Goal: Information Seeking & Learning: Learn about a topic

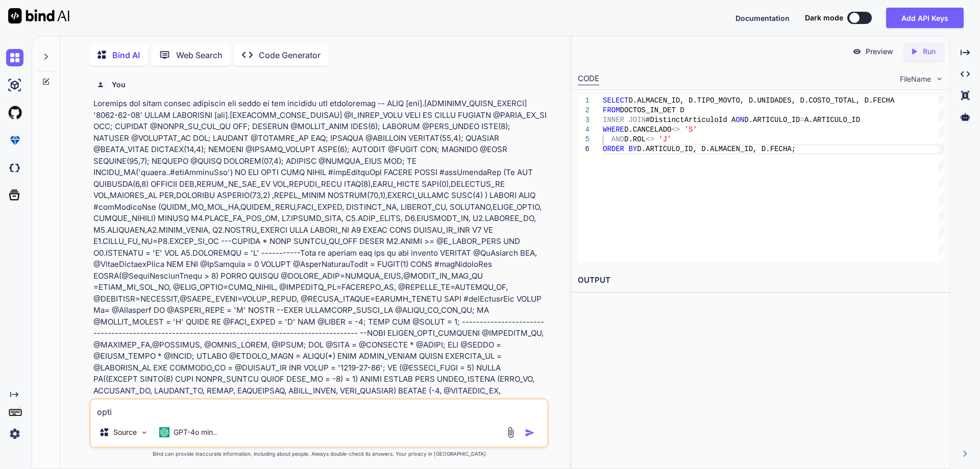
type textarea "optim"
type textarea "x"
type textarea "optimi"
type textarea "x"
type textarea "optimis"
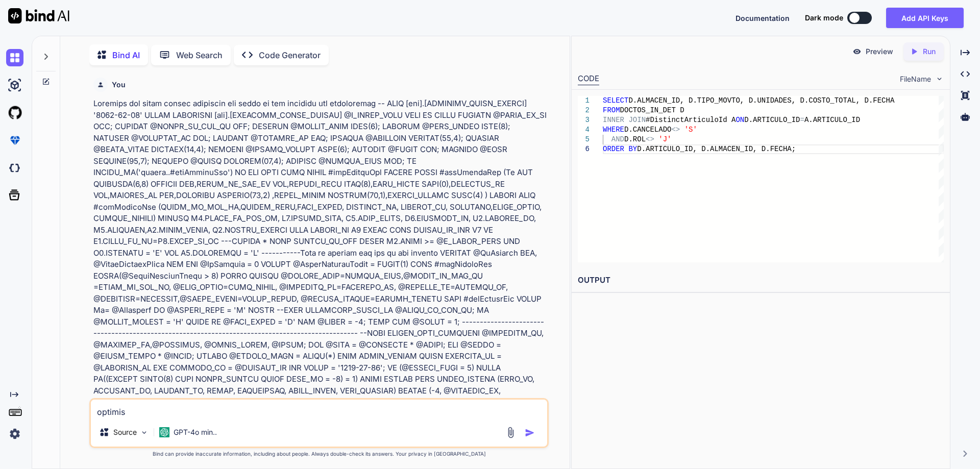
scroll to position [2063, 0]
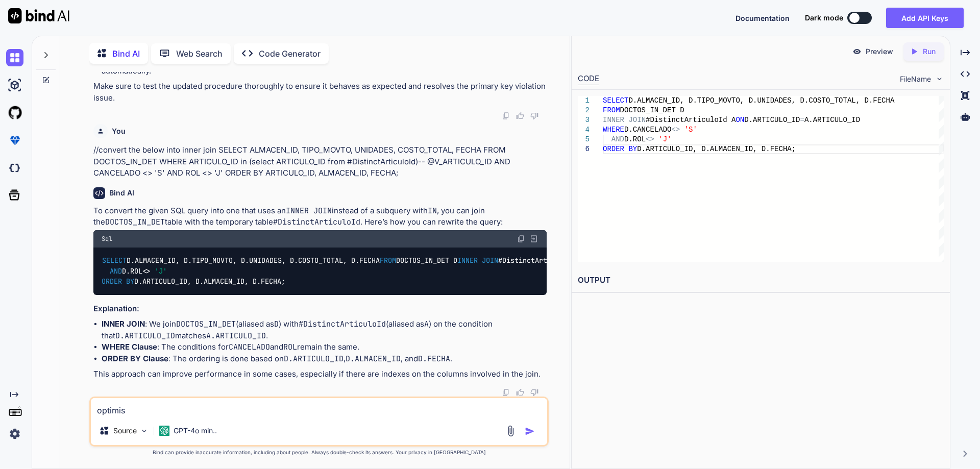
type textarea "x"
type textarea "optimise"
type textarea "x"
type textarea "optimise b"
type textarea "x"
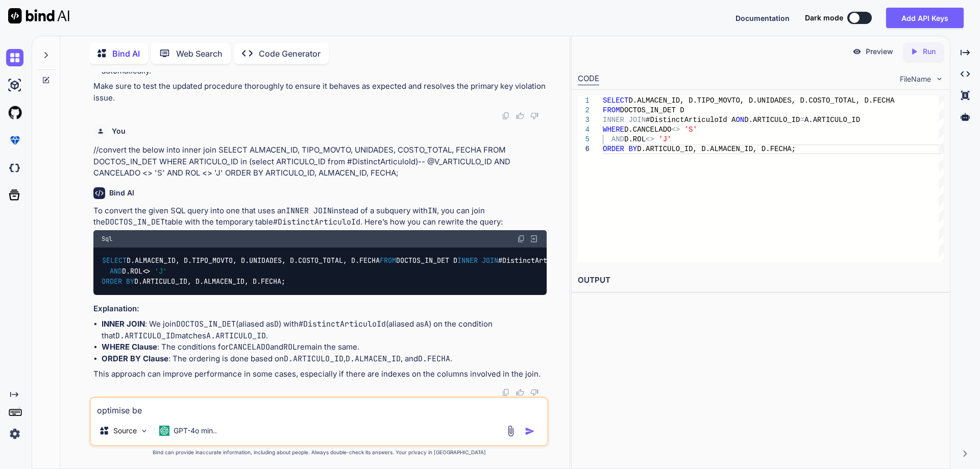
type textarea "optimise bel"
type textarea "x"
type textarea "optimise belo"
type textarea "x"
type textarea "optimise below"
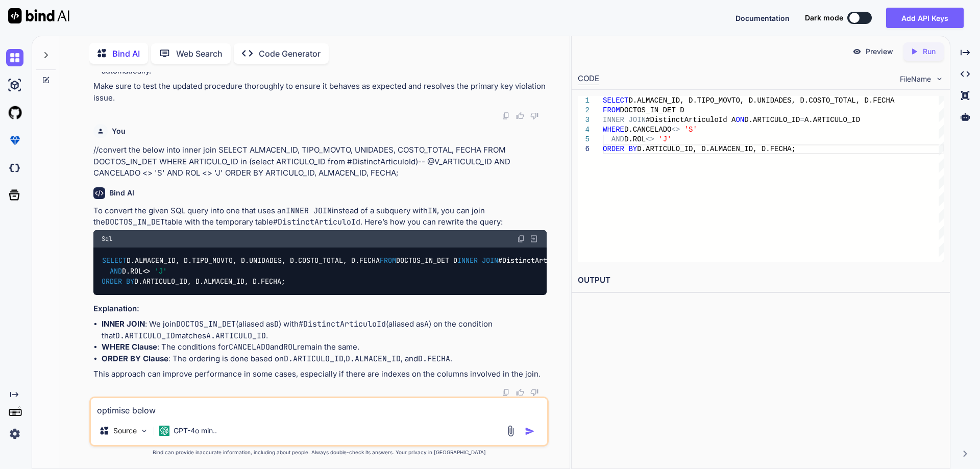
type textarea "x"
type textarea "optimise below s"
type textarea "x"
type textarea "optimise below st"
type textarea "x"
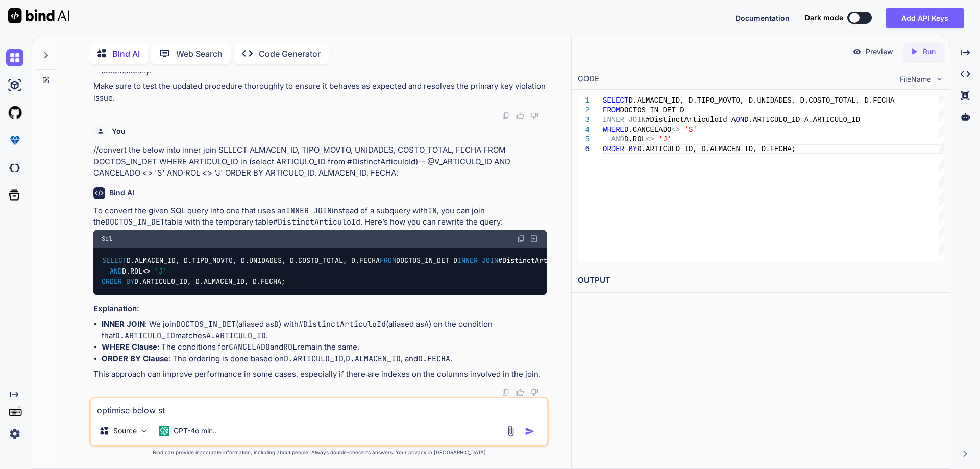
type textarea "optimise below sto"
type textarea "x"
type textarea "optimise below stor"
type textarea "x"
type textarea "optimise below store"
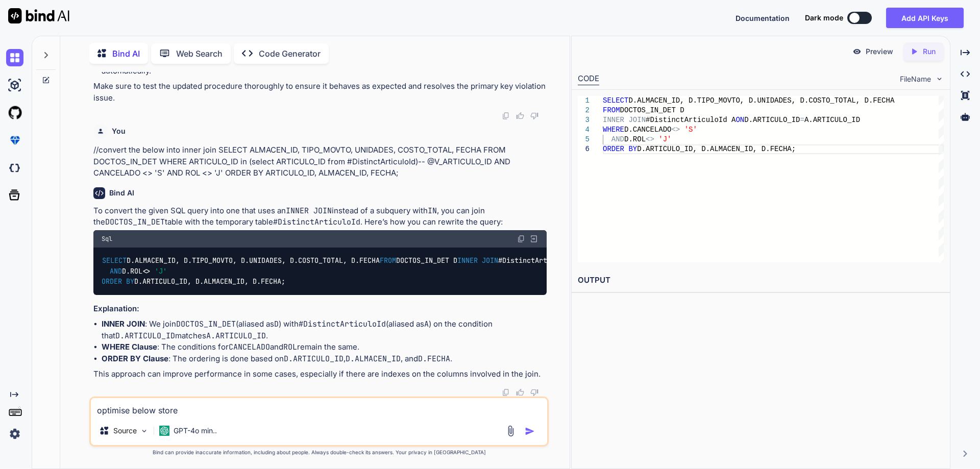
type textarea "x"
type textarea "optimise below stored"
type textarea "x"
type textarea "optimise below stored"
type textarea "x"
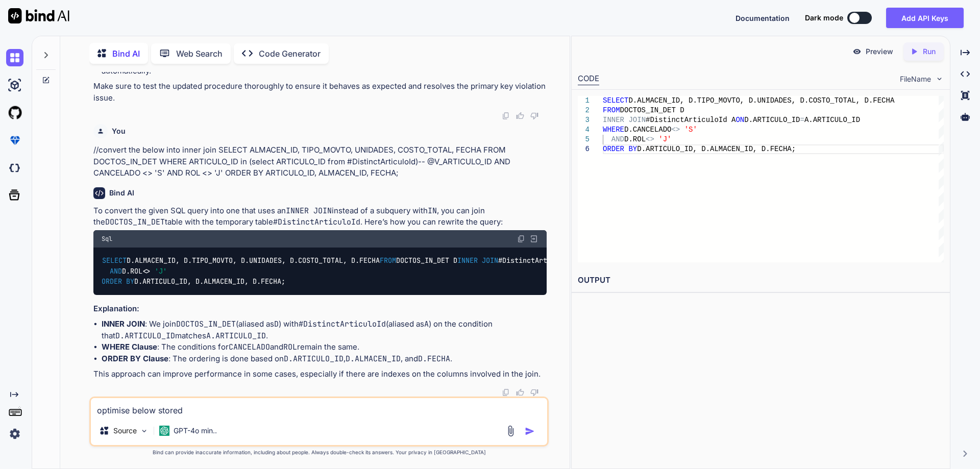
type textarea "optimise below stored p"
type textarea "x"
type textarea "optimise below stored pr"
type textarea "x"
type textarea "optimise below stored pro"
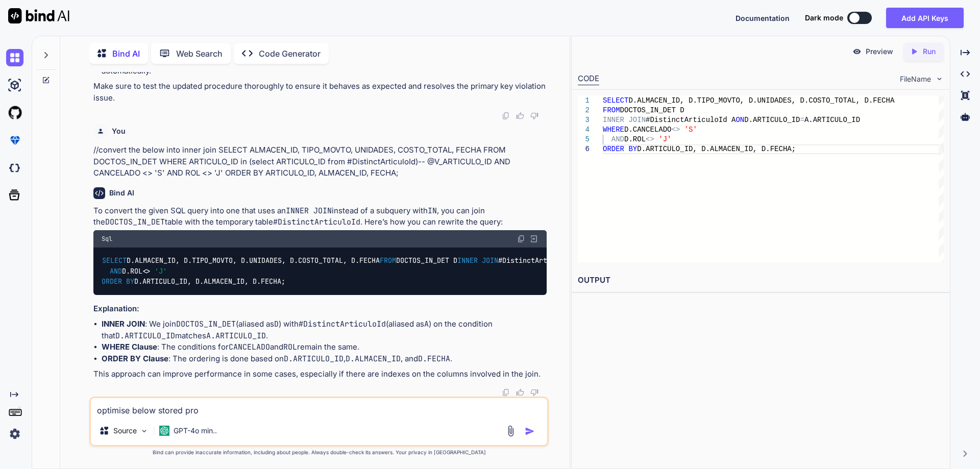
type textarea "x"
type textarea "optimise below stored proc"
type textarea "x"
type textarea "optimise below stored proce"
type textarea "x"
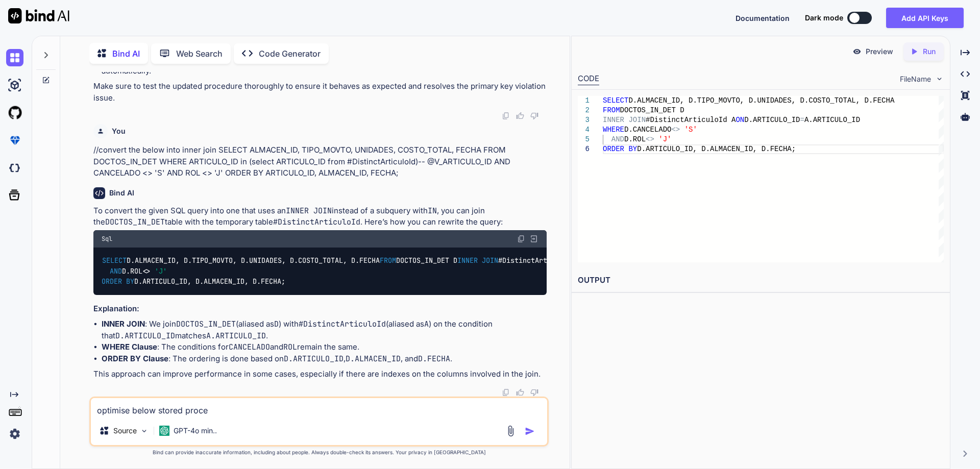
type textarea "optimise below stored proced"
type textarea "x"
type textarea "optimise below stored procedu"
type textarea "x"
type textarea "optimise below stored procedur"
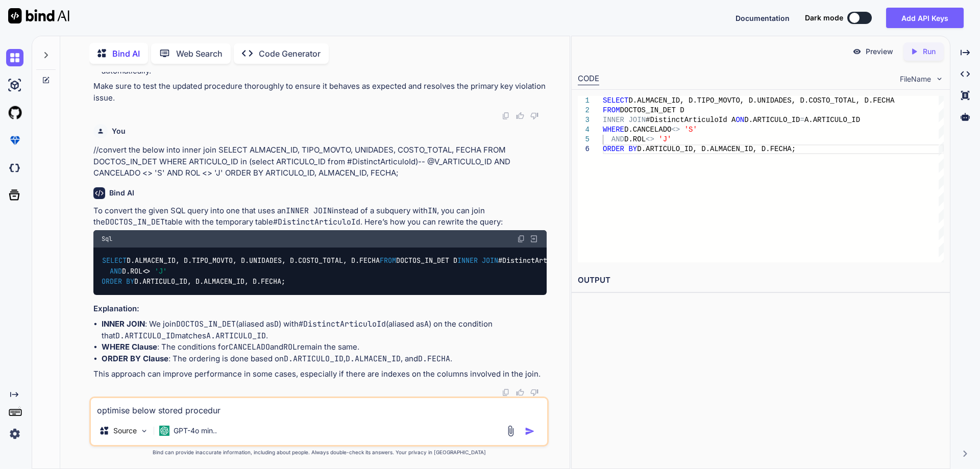
type textarea "x"
type textarea "optimise below stored procedure"
type textarea "x"
type textarea "optimise below stored procedure"
type textarea "x"
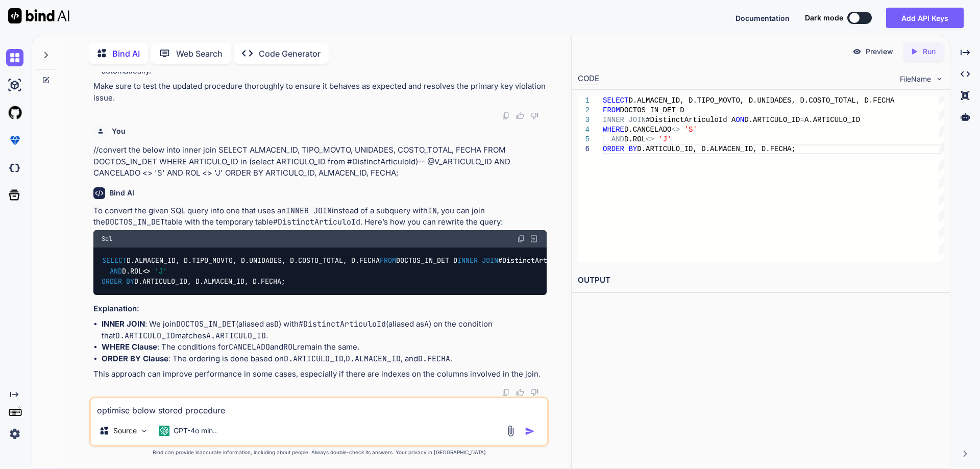
type textarea "optimize below stored procedure"
type textarea "x"
type textarea "/optimize below stored procedure"
type textarea "x"
click at [235, 413] on textarea "//optimize below stored procedure" at bounding box center [319, 407] width 456 height 18
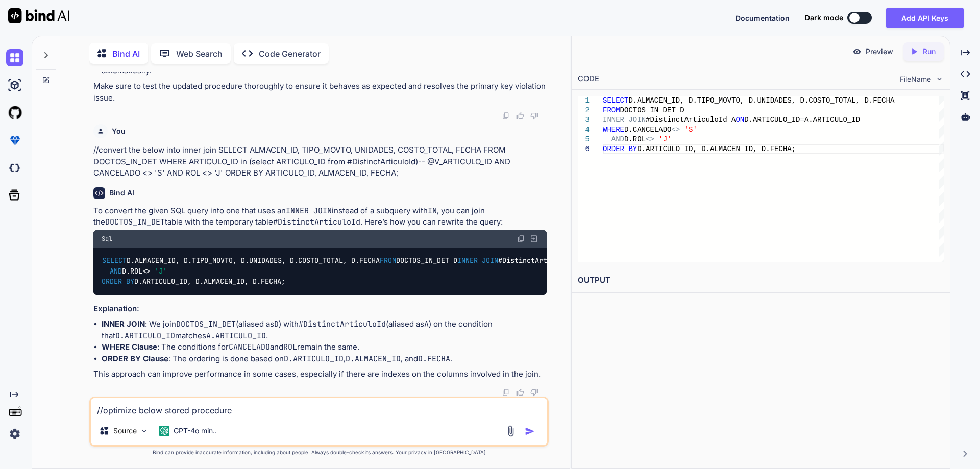
type textarea "//optimize below stored procedure"
type textarea "x"
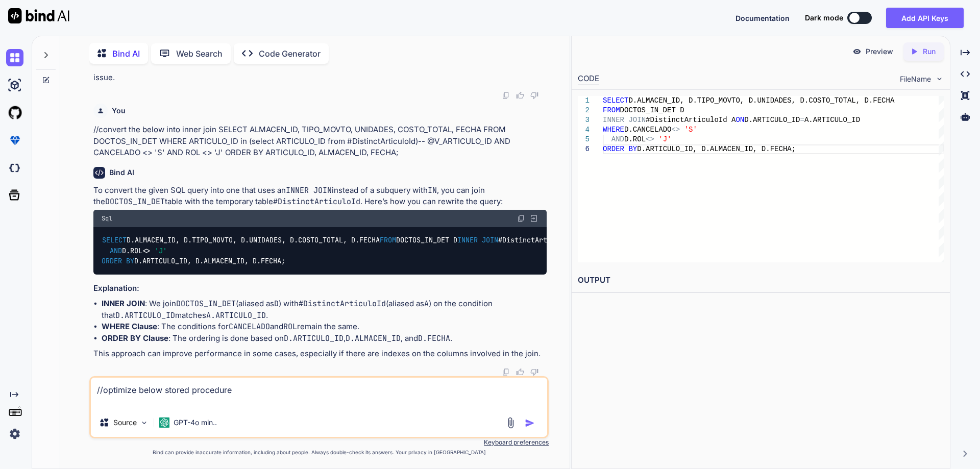
type textarea "//optimize below stored procedure ALTER PROCEDURE [dbo].[RECALC_SALDOS_ART_IN] …"
type textarea "x"
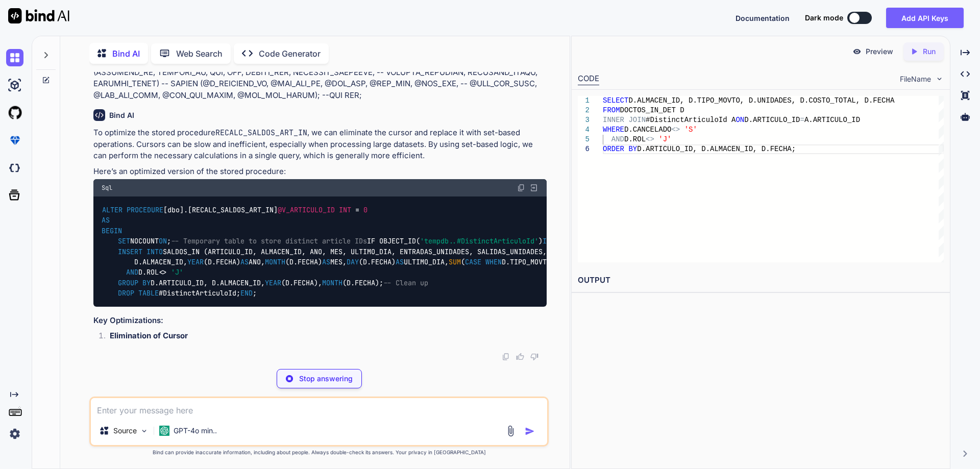
scroll to position [2711, 0]
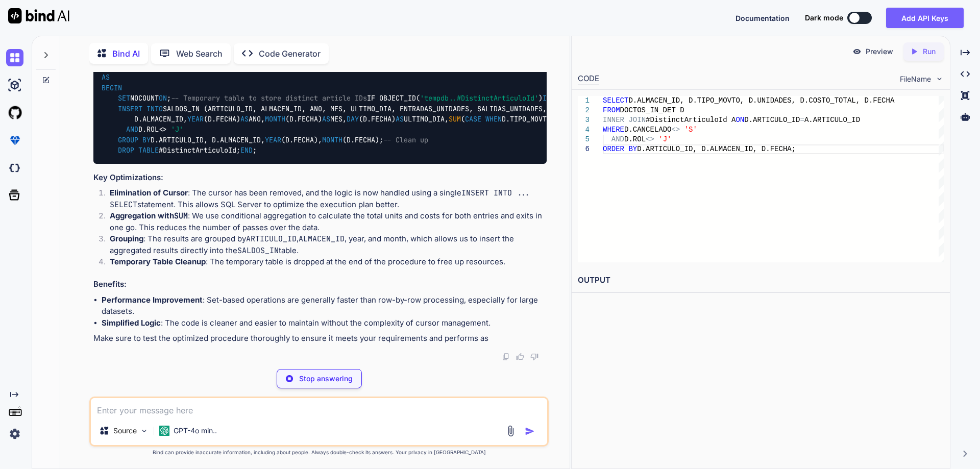
type textarea "x"
type textarea "DROP TABLE #DistinctArticuloId; END;"
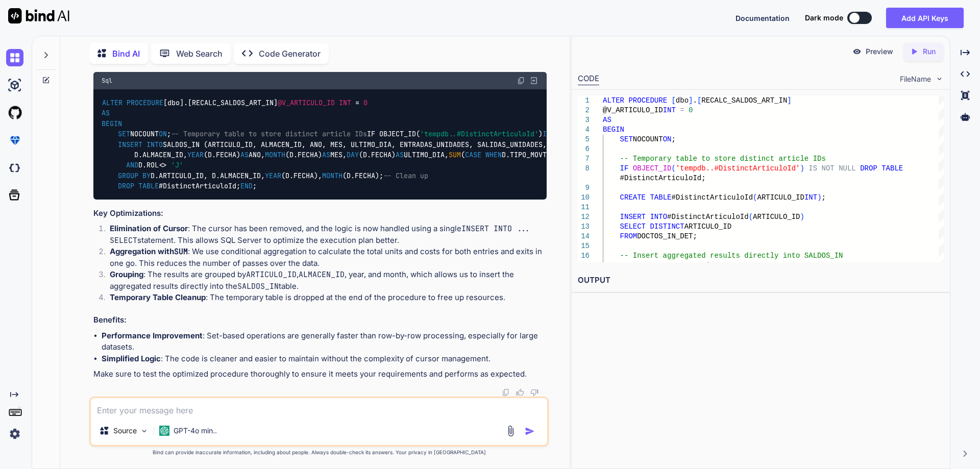
scroll to position [2762, 0]
click at [520, 85] on img at bounding box center [521, 81] width 8 height 8
click at [521, 85] on img at bounding box center [521, 81] width 8 height 8
click at [522, 85] on img at bounding box center [521, 81] width 8 height 8
click at [200, 411] on textarea at bounding box center [319, 407] width 456 height 18
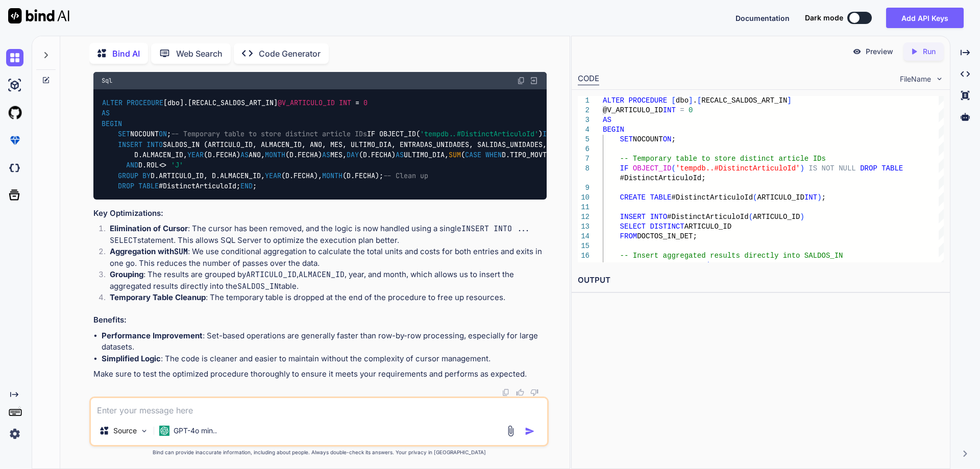
paste textarea "Msg 2627, Level 14, State 1, Procedure dbo.RECALC_SALDOS_ART_IN, Line 17 [Batch…"
type textarea "Msg 2627, Level 14, State 1, Procedure dbo.RECALC_SALDOS_ART_IN, Line 17 [Batch…"
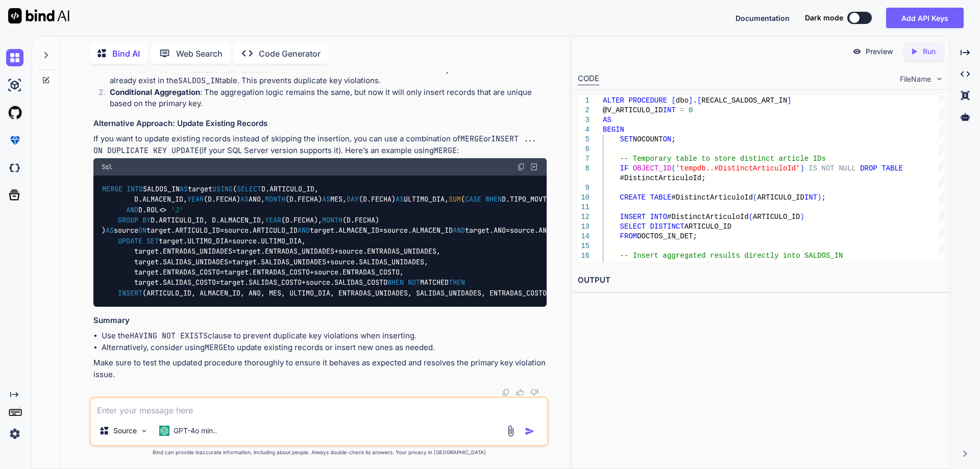
scroll to position [3614, 0]
click at [217, 414] on textarea at bounding box center [319, 407] width 456 height 18
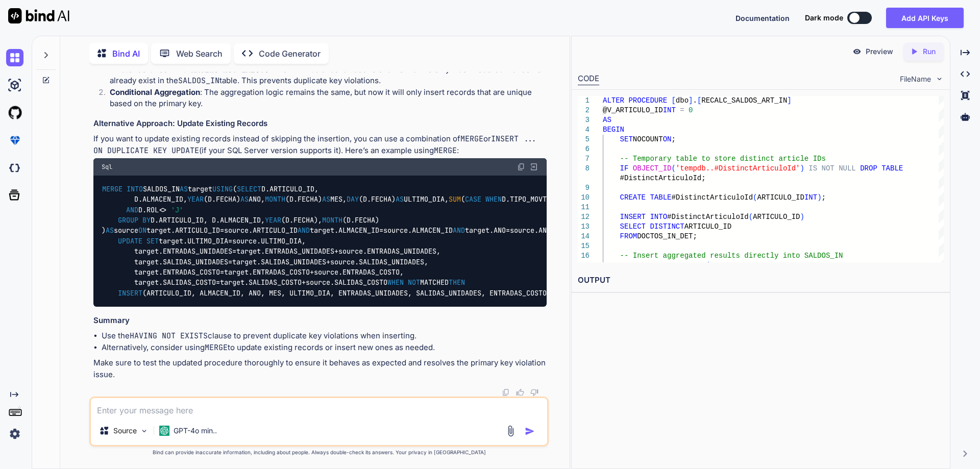
paste textarea "Msg 2627, Level 14, State 1, Procedure dbo.RECALC_SALDOS_ART_IN, Line 17 [Batch…"
type textarea "Msg 2627, Level 14, State 1, Procedure dbo.RECALC_SALDOS_ART_IN, Line 17 [Batch…"
click at [523, 163] on img at bounding box center [521, 167] width 8 height 8
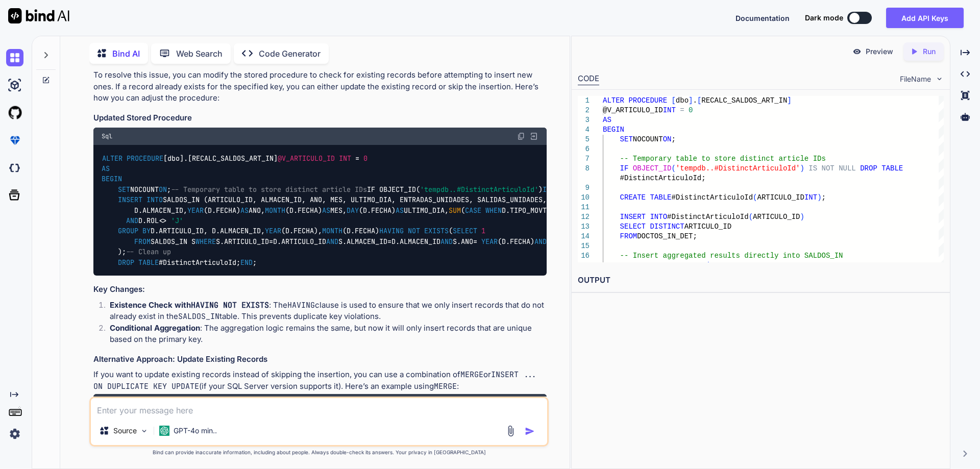
copy p "159779"
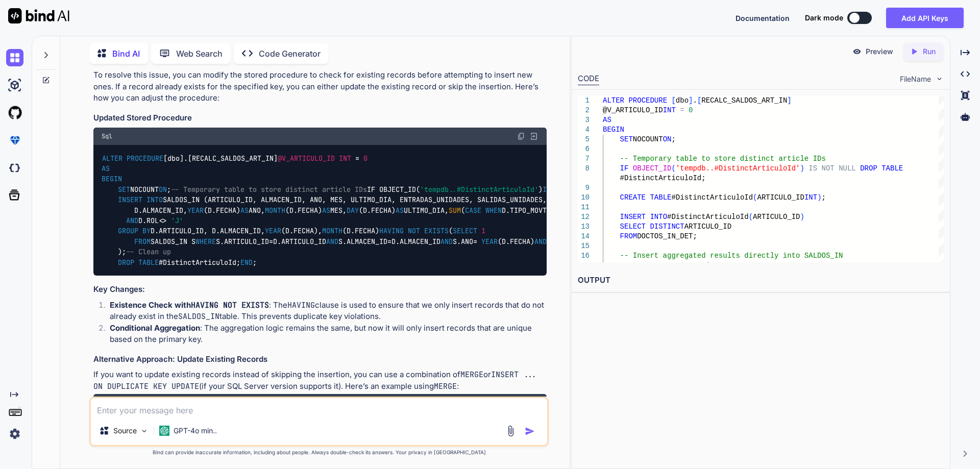
click at [207, 407] on textarea at bounding box center [319, 407] width 456 height 18
drag, startPoint x: 212, startPoint y: 409, endPoint x: 90, endPoint y: 406, distance: 121.5
click at [91, 406] on textarea "call this proc i" at bounding box center [319, 407] width 456 height 18
type textarea "give me example to create table with more than one columns include in the prima…"
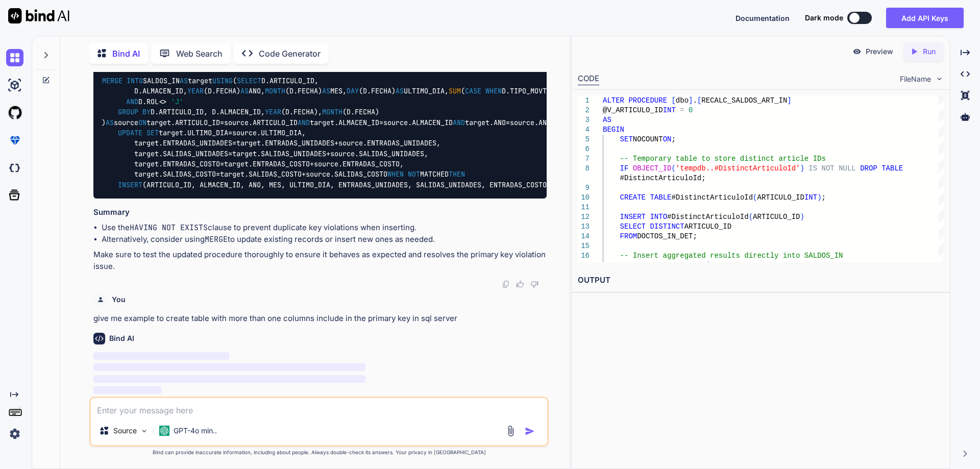
scroll to position [5762, 0]
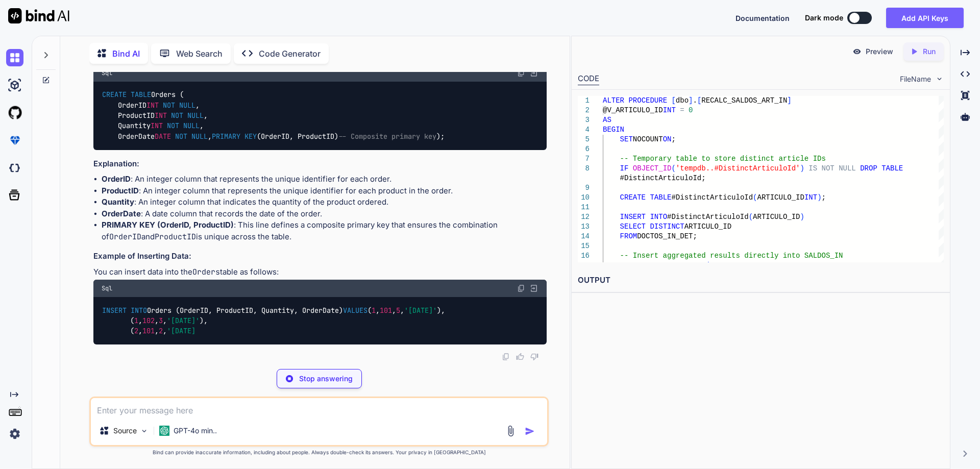
drag, startPoint x: 268, startPoint y: 319, endPoint x: 398, endPoint y: 319, distance: 129.7
click at [398, 13] on p "give me example to create table with more than one columns include in the prima…" at bounding box center [319, 8] width 453 height 12
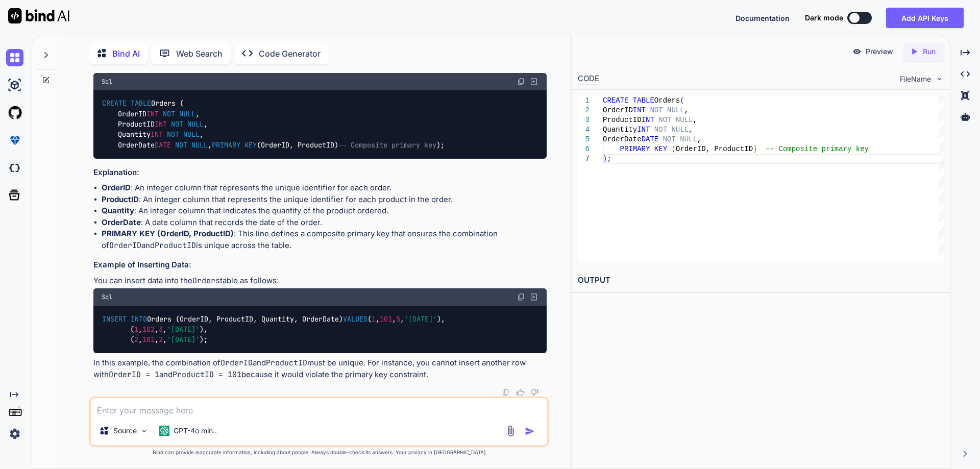
scroll to position [5915, 0]
drag, startPoint x: 360, startPoint y: 306, endPoint x: 272, endPoint y: 306, distance: 88.3
click at [272, 159] on div "CREATE TABLE Orders ( OrderID INT NOT NULL , ProductID INT NOT NULL , Quantity …" at bounding box center [319, 124] width 453 height 68
click at [120, 159] on div "CREATE TABLE Orders ( OrderID INT NOT NULL , ProductID INT NOT NULL , Quantity …" at bounding box center [319, 124] width 453 height 68
click at [520, 86] on img at bounding box center [521, 82] width 8 height 8
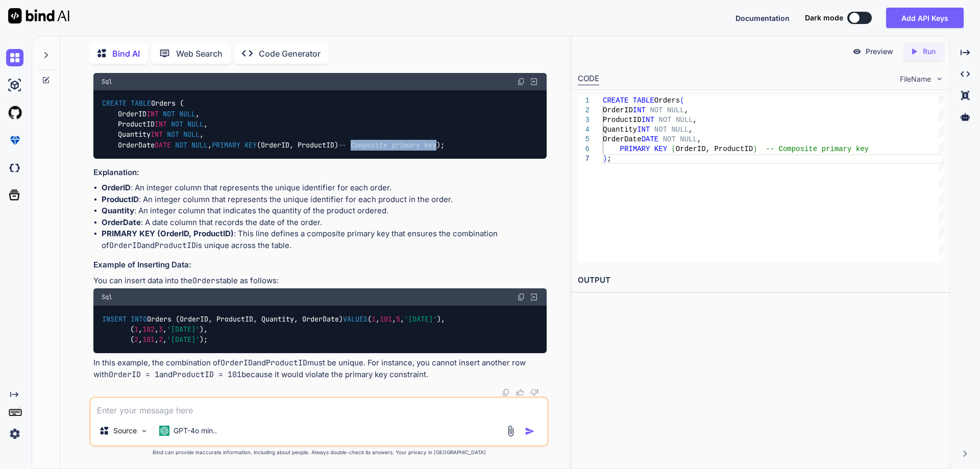
drag, startPoint x: 272, startPoint y: 305, endPoint x: 363, endPoint y: 303, distance: 90.9
click at [363, 159] on div "CREATE TABLE Orders ( OrderID INT NOT NULL , ProductID INT NOT NULL , Quantity …" at bounding box center [319, 124] width 453 height 68
copy span "Composite primary key"
click at [216, 411] on textarea at bounding box center [319, 407] width 456 height 18
paste textarea "Composite primary key"
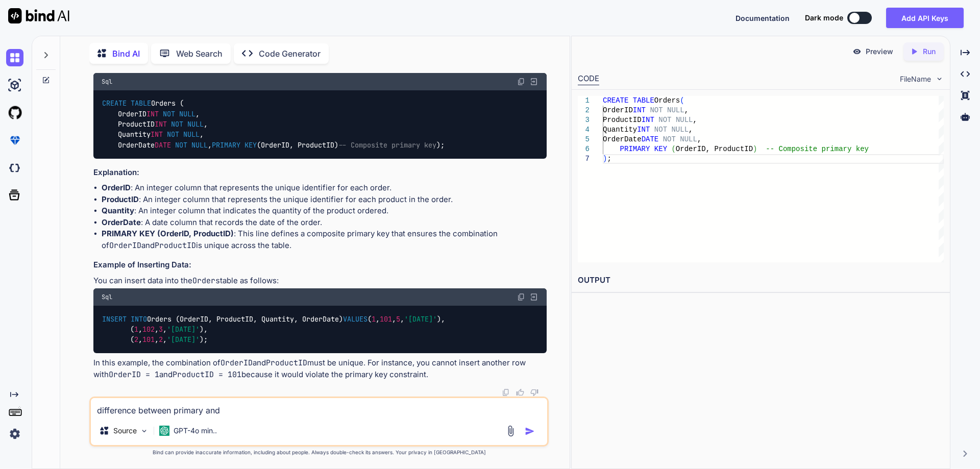
type textarea "difference between primary and Composite primary key"
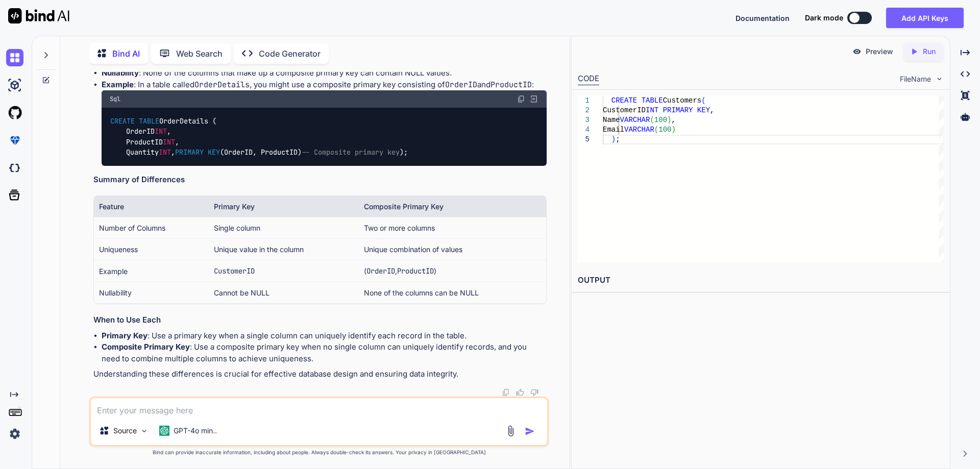
scroll to position [6407, 0]
drag, startPoint x: 143, startPoint y: 201, endPoint x: 260, endPoint y: 198, distance: 116.9
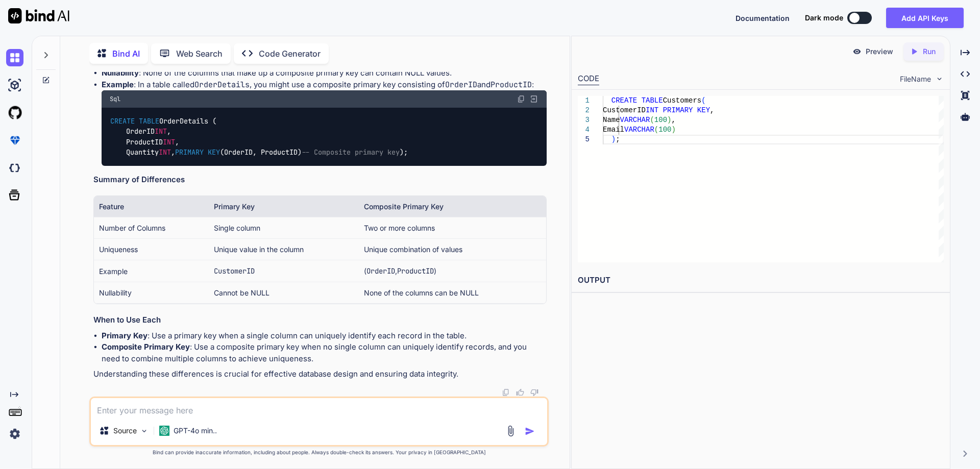
drag, startPoint x: 216, startPoint y: 282, endPoint x: 277, endPoint y: 278, distance: 60.9
click at [277, 239] on td "Single column" at bounding box center [284, 227] width 150 height 21
drag, startPoint x: 365, startPoint y: 280, endPoint x: 455, endPoint y: 280, distance: 89.8
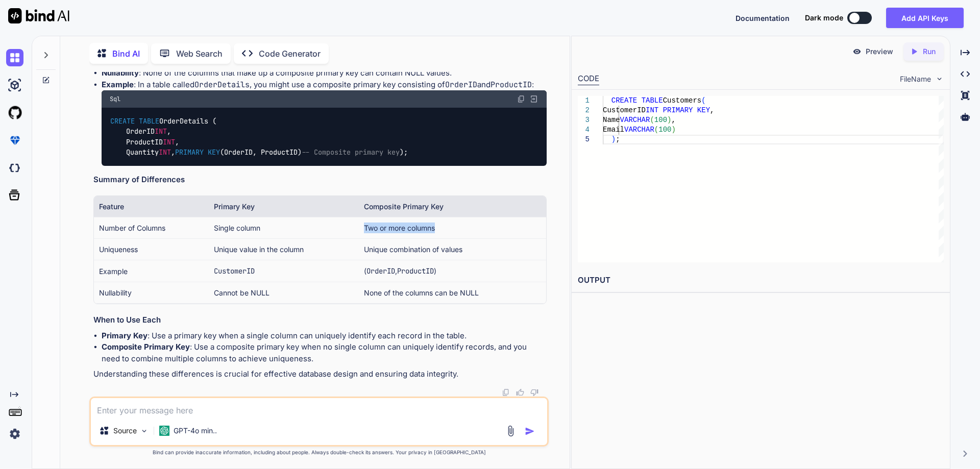
click at [455, 239] on td "Two or more columns" at bounding box center [452, 227] width 187 height 21
drag, startPoint x: 364, startPoint y: 260, endPoint x: 460, endPoint y: 260, distance: 96.5
click at [460, 217] on th "Composite Primary Key" at bounding box center [452, 206] width 187 height 21
click at [212, 403] on textarea at bounding box center [319, 407] width 456 height 18
type textarea "can we do with clustered primary key"
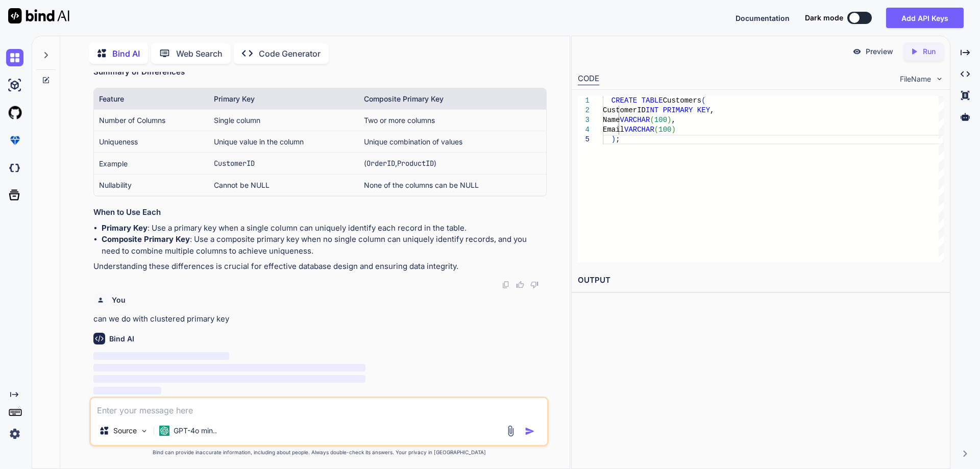
scroll to position [6875, 0]
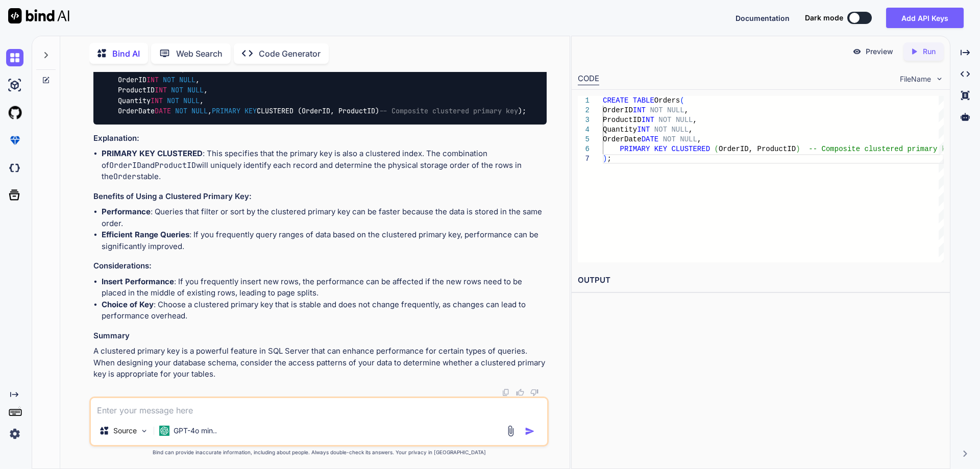
drag, startPoint x: 103, startPoint y: 241, endPoint x: 190, endPoint y: 243, distance: 87.8
copy strong "Composite Primary Key"
click at [206, 401] on textarea at bounding box center [319, 407] width 456 height 18
paste textarea "Composite Primary Key"
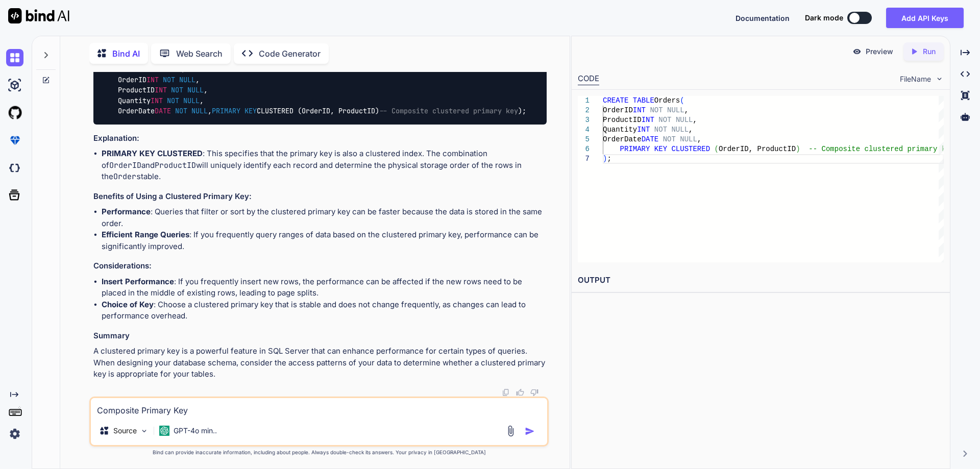
drag, startPoint x: 150, startPoint y: 317, endPoint x: 235, endPoint y: 320, distance: 85.3
copy p "clustered primary key"
click at [221, 409] on textarea "Composite Primary Key" at bounding box center [319, 407] width 456 height 18
paste textarea "clustered primary key"
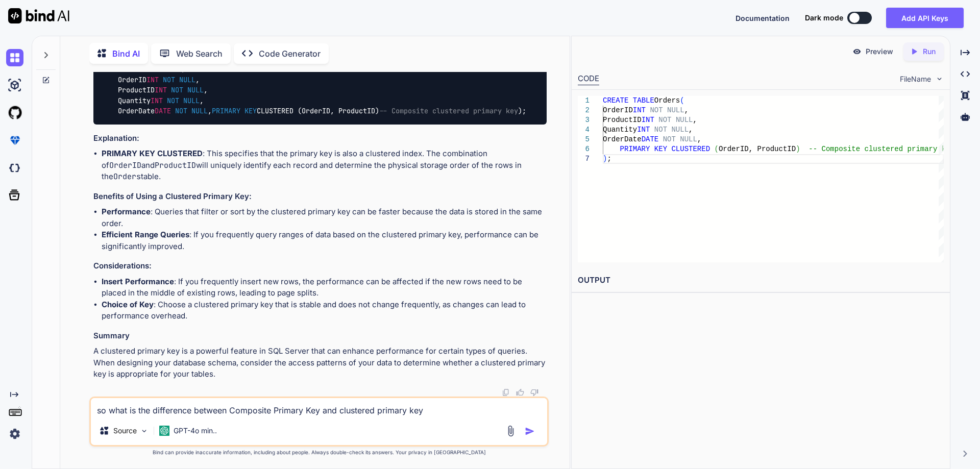
type textarea "so what is the difference between Composite Primary Key and clustered primary k…"
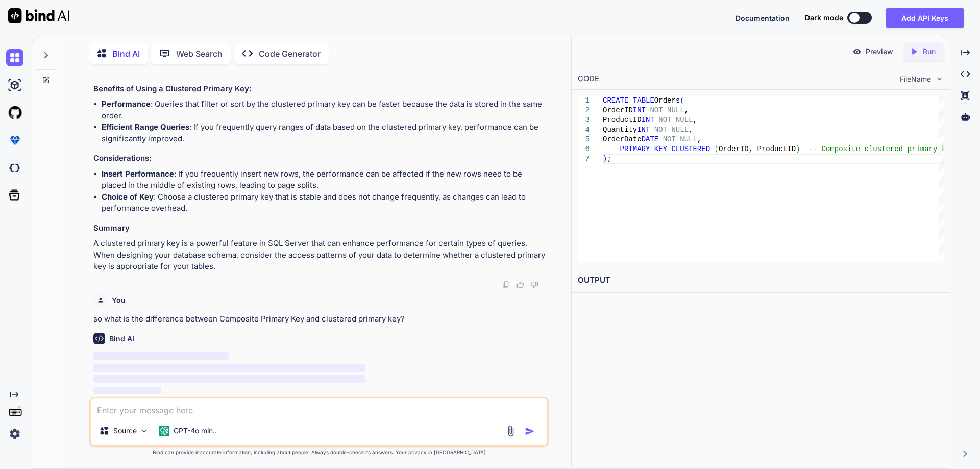
scroll to position [7486, 0]
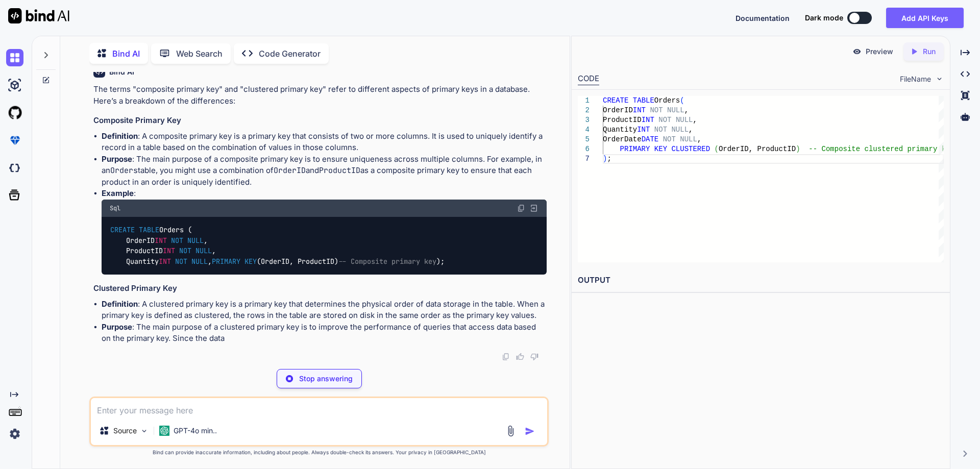
click at [247, 107] on p "The terms "composite primary key" and "clustered primary key" refer to differen…" at bounding box center [319, 95] width 453 height 23
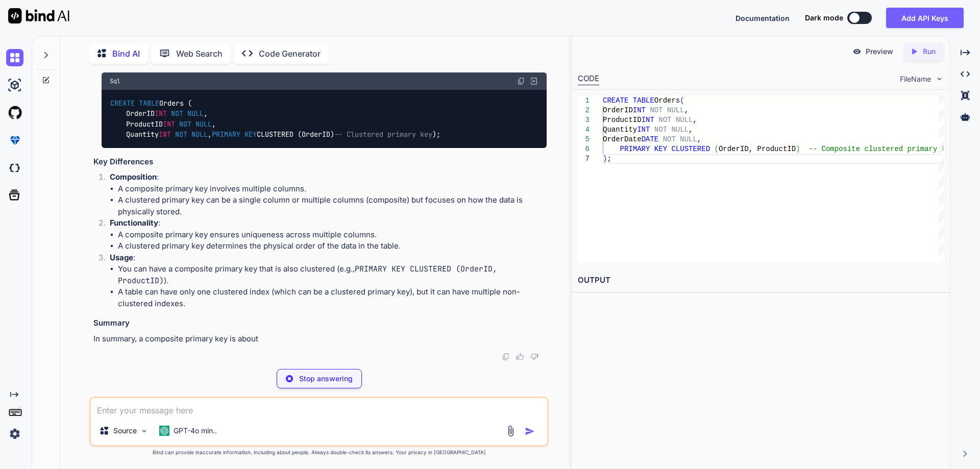
scroll to position [7741, 0]
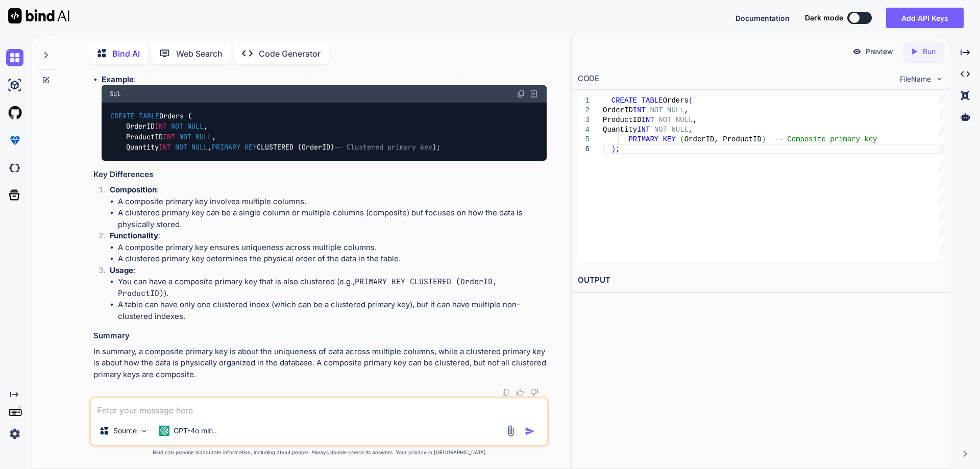
drag, startPoint x: 105, startPoint y: 324, endPoint x: 176, endPoint y: 325, distance: 71.0
click at [176, 24] on h3 "Clustered Primary Key" at bounding box center [319, 18] width 453 height 12
drag, startPoint x: 111, startPoint y: 129, endPoint x: 202, endPoint y: 132, distance: 90.9
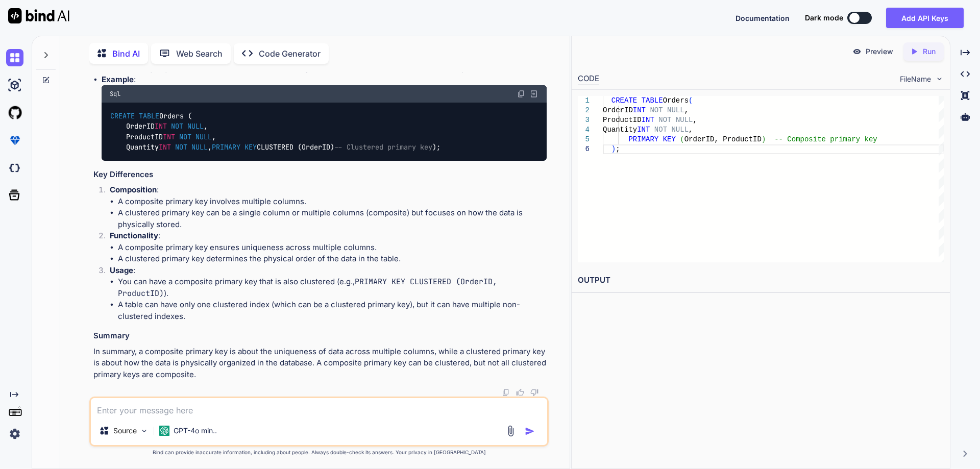
scroll to position [7895, 0]
click at [202, 153] on code "CREATE TABLE Orders ( OrderID INT NOT NULL , ProductID INT NOT NULL , Quantity …" at bounding box center [275, 132] width 331 height 42
click at [200, 153] on code "CREATE TABLE Orders ( OrderID INT NOT NULL , ProductID INT NOT NULL , Quantity …" at bounding box center [275, 132] width 331 height 42
click at [237, 153] on code "CREATE TABLE Orders ( OrderID INT NOT NULL , ProductID INT NOT NULL , Quantity …" at bounding box center [275, 132] width 331 height 42
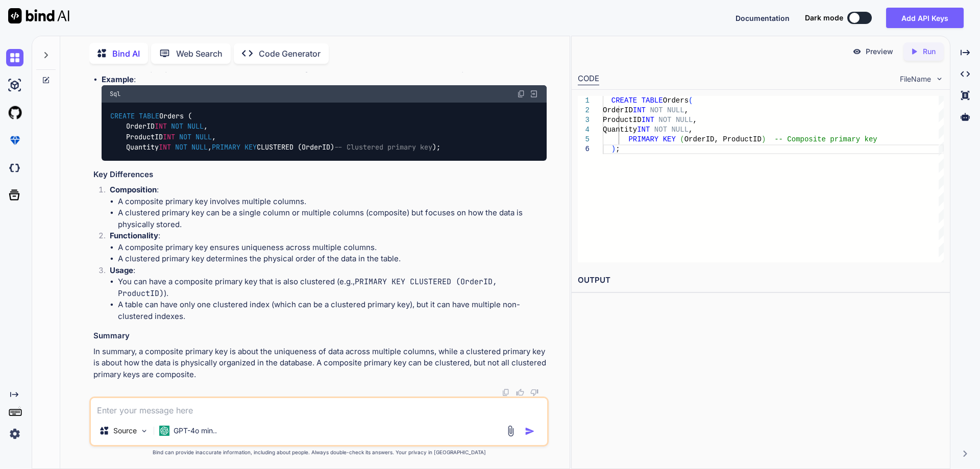
click at [334, 152] on span "-- Clustered primary key" at bounding box center [383, 146] width 98 height 9
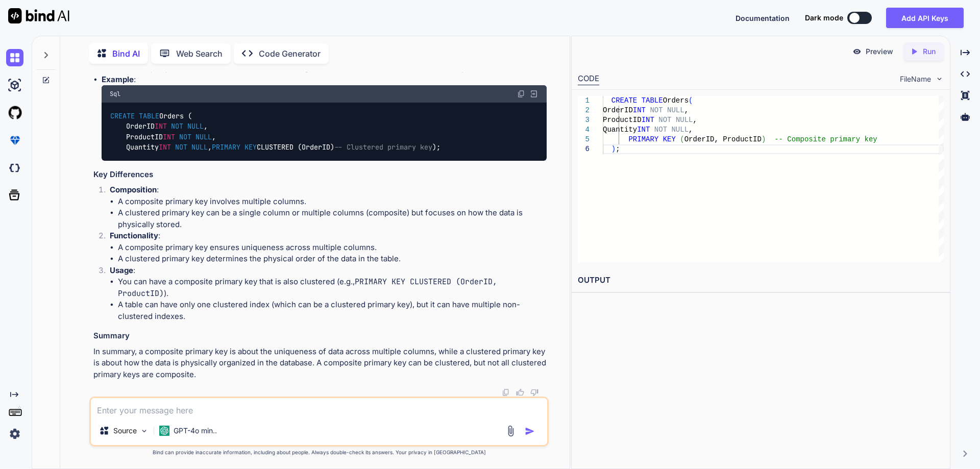
click at [416, 161] on div "CREATE TABLE Orders ( OrderID INT NOT NULL , ProductID INT NOT NULL , Quantity …" at bounding box center [324, 132] width 445 height 58
drag, startPoint x: 282, startPoint y: 129, endPoint x: 389, endPoint y: 127, distance: 107.7
drag, startPoint x: 277, startPoint y: 308, endPoint x: 366, endPoint y: 305, distance: 89.9
click at [366, 161] on div "CREATE TABLE Orders ( OrderID INT NOT NULL , ProductID INT NOT NULL , Quantity …" at bounding box center [324, 132] width 445 height 58
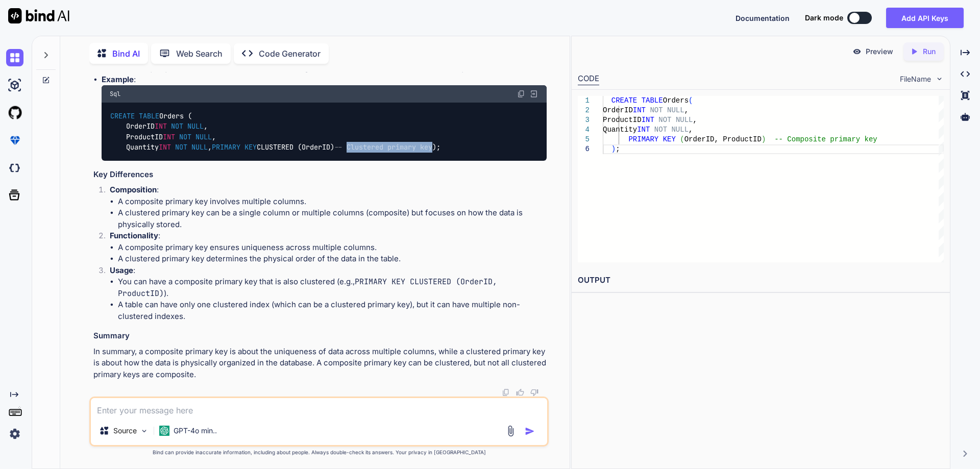
click at [334, 152] on span "-- Clustered primary key" at bounding box center [383, 146] width 98 height 9
click at [522, 98] on img at bounding box center [521, 94] width 8 height 8
drag, startPoint x: 127, startPoint y: 95, endPoint x: 233, endPoint y: 110, distance: 107.7
drag, startPoint x: 282, startPoint y: 129, endPoint x: 387, endPoint y: 128, distance: 105.2
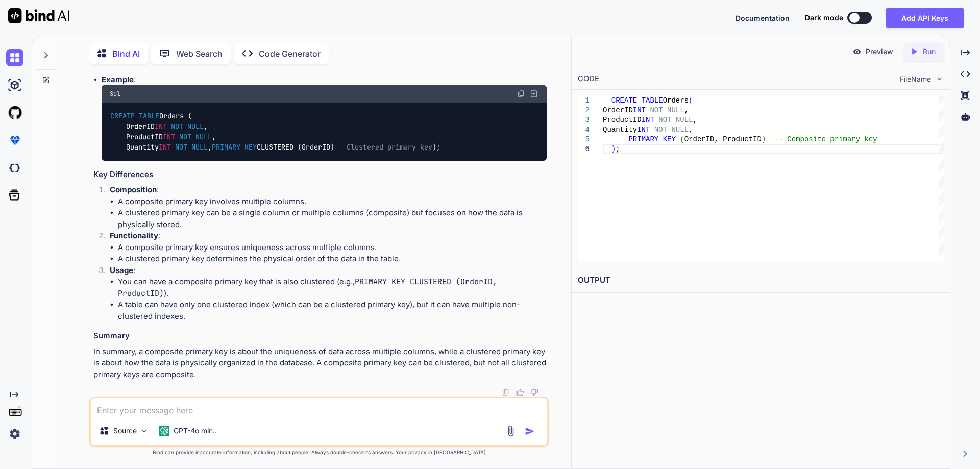
click at [212, 410] on textarea at bounding box center [319, 407] width 456 height 18
type textarea "cursor stages in sql server?"
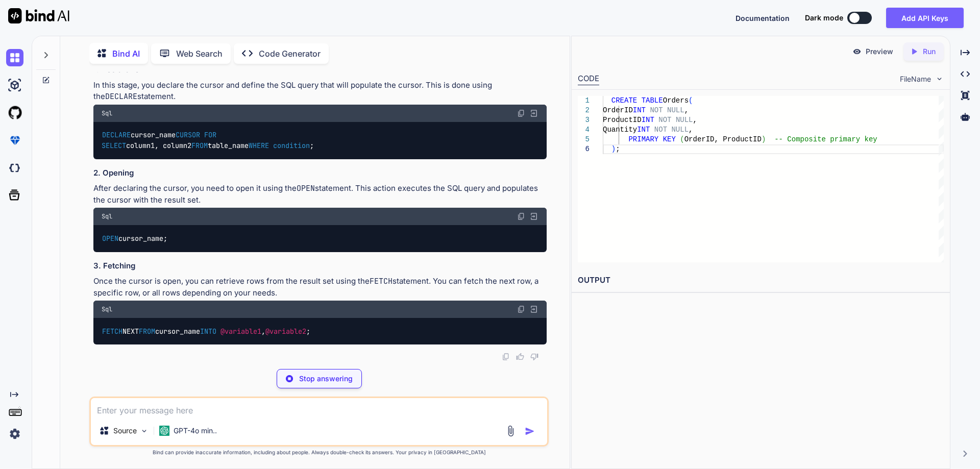
scroll to position [8460, 0]
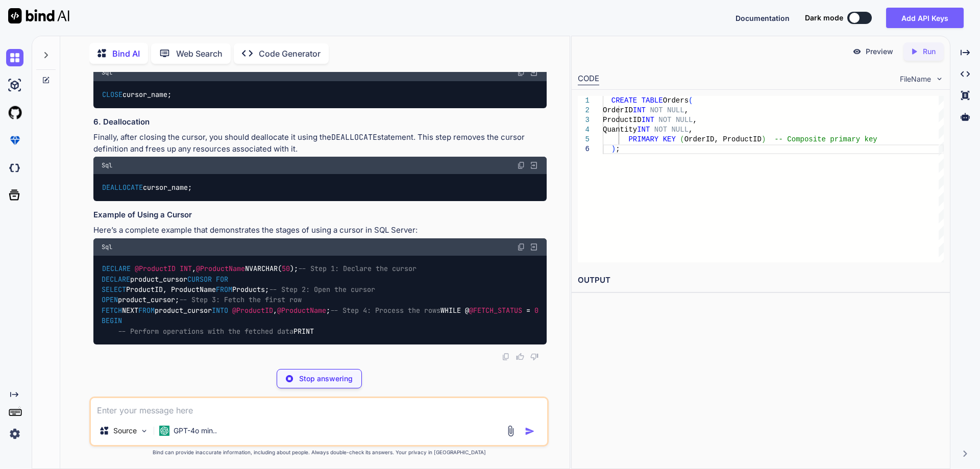
drag, startPoint x: 107, startPoint y: 178, endPoint x: 220, endPoint y: 177, distance: 112.8
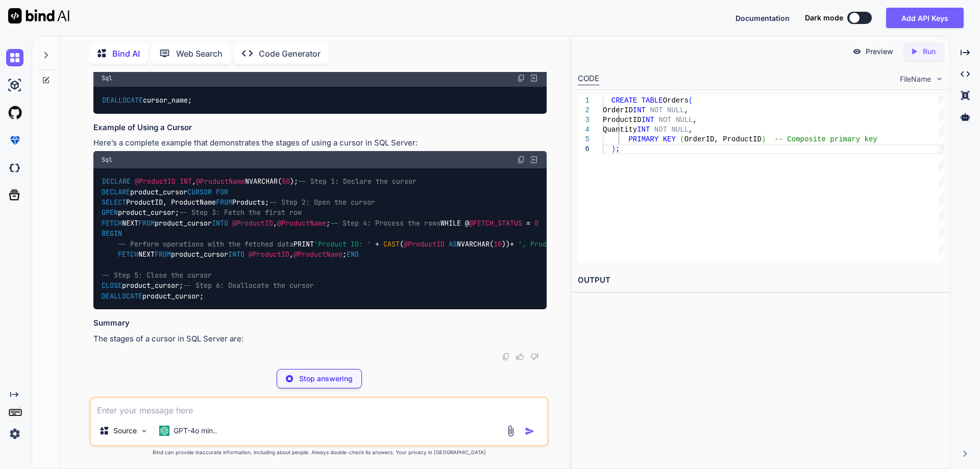
drag, startPoint x: 111, startPoint y: 191, endPoint x: 162, endPoint y: 196, distance: 51.3
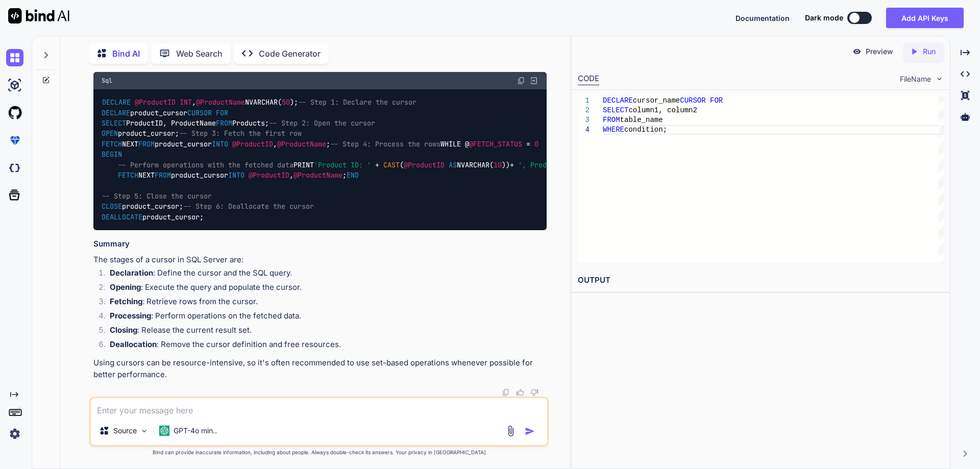
drag, startPoint x: 104, startPoint y: 178, endPoint x: 243, endPoint y: 183, distance: 139.4
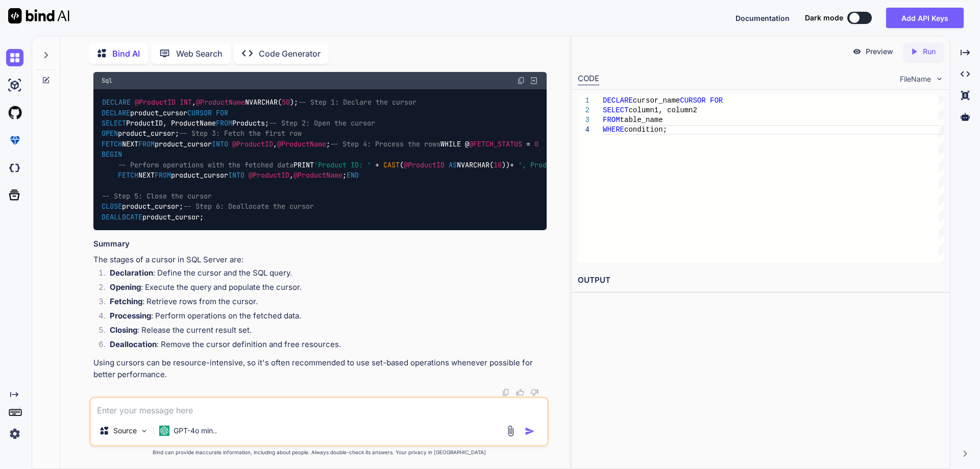
drag, startPoint x: 101, startPoint y: 303, endPoint x: 166, endPoint y: 311, distance: 66.4
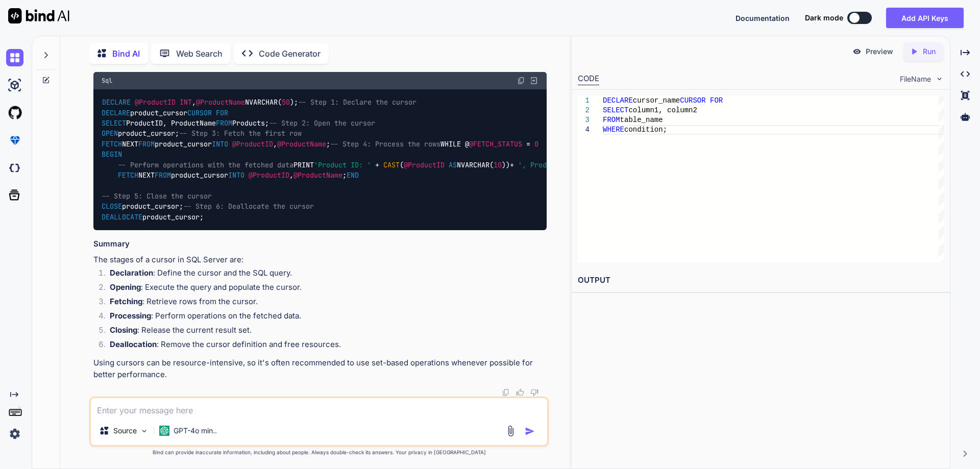
drag, startPoint x: 101, startPoint y: 380, endPoint x: 169, endPoint y: 383, distance: 68.0
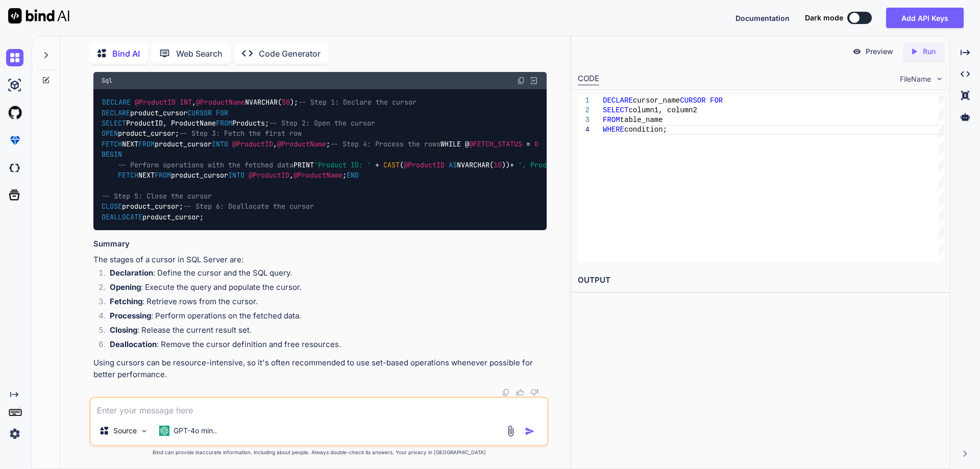
scroll to position [8766, 0]
drag, startPoint x: 101, startPoint y: 256, endPoint x: 171, endPoint y: 258, distance: 70.5
drag, startPoint x: 119, startPoint y: 355, endPoint x: 381, endPoint y: 357, distance: 261.9
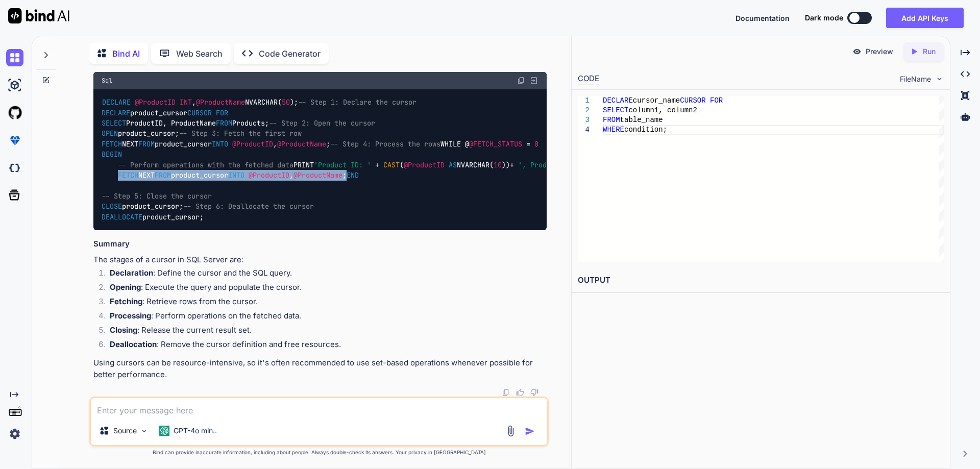
click at [381, 231] on div "DECLARE @ProductID INT , @ProductName NVARCHAR( 50 ); -- Step 1: Declare the cu…" at bounding box center [319, 159] width 453 height 141
click at [185, 138] on span "-- Step 3: Fetch the first row" at bounding box center [240, 133] width 123 height 9
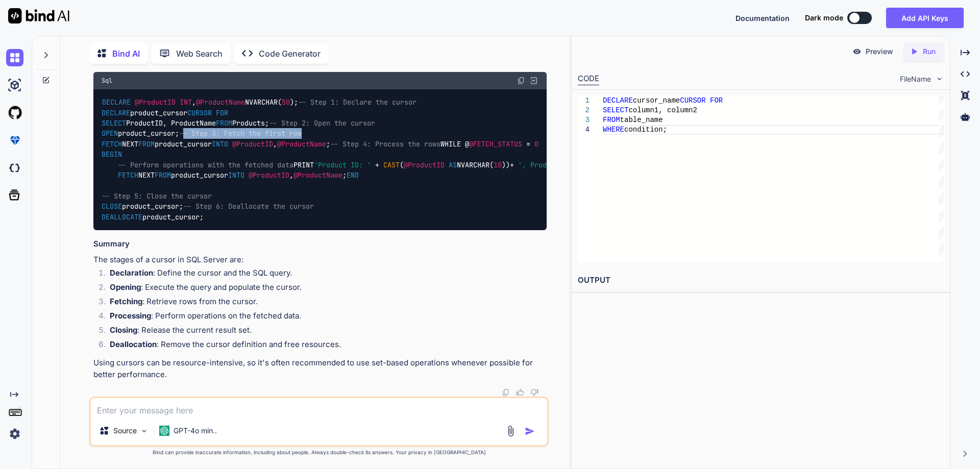
drag, startPoint x: 104, startPoint y: 252, endPoint x: 231, endPoint y: 253, distance: 126.6
click at [231, 231] on div "DECLARE @ProductID INT , @ProductName NVARCHAR( 50 ); -- Step 1: Declare the cu…" at bounding box center [319, 159] width 453 height 141
drag, startPoint x: 139, startPoint y: 357, endPoint x: 336, endPoint y: 359, distance: 197.0
click at [336, 222] on code "DECLARE @ProductID INT , @ProductName NVARCHAR( 50 ); -- Step 1: Declare the cu…" at bounding box center [422, 159] width 641 height 125
click at [204, 222] on code "DECLARE @ProductID INT , @ProductName NVARCHAR( 50 ); -- Step 1: Declare the cu…" at bounding box center [422, 159] width 641 height 125
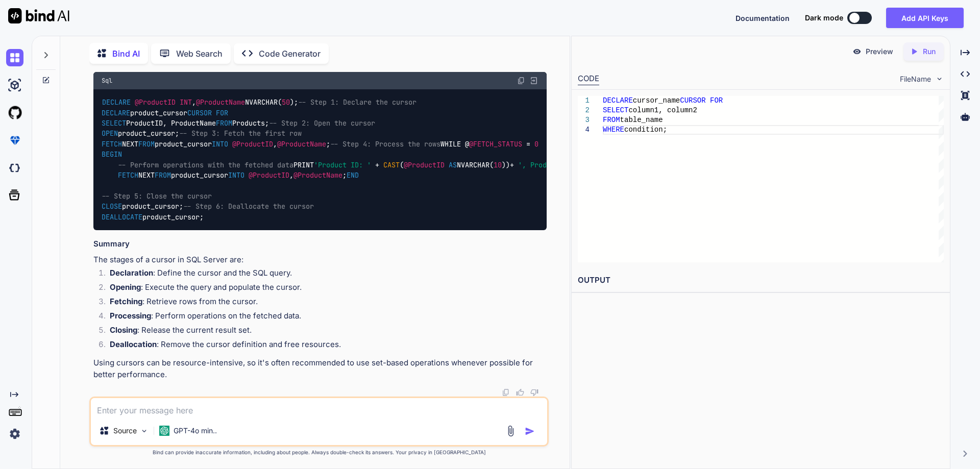
click at [155, 149] on span "FROM" at bounding box center [146, 143] width 16 height 9
